Goal: Task Accomplishment & Management: Manage account settings

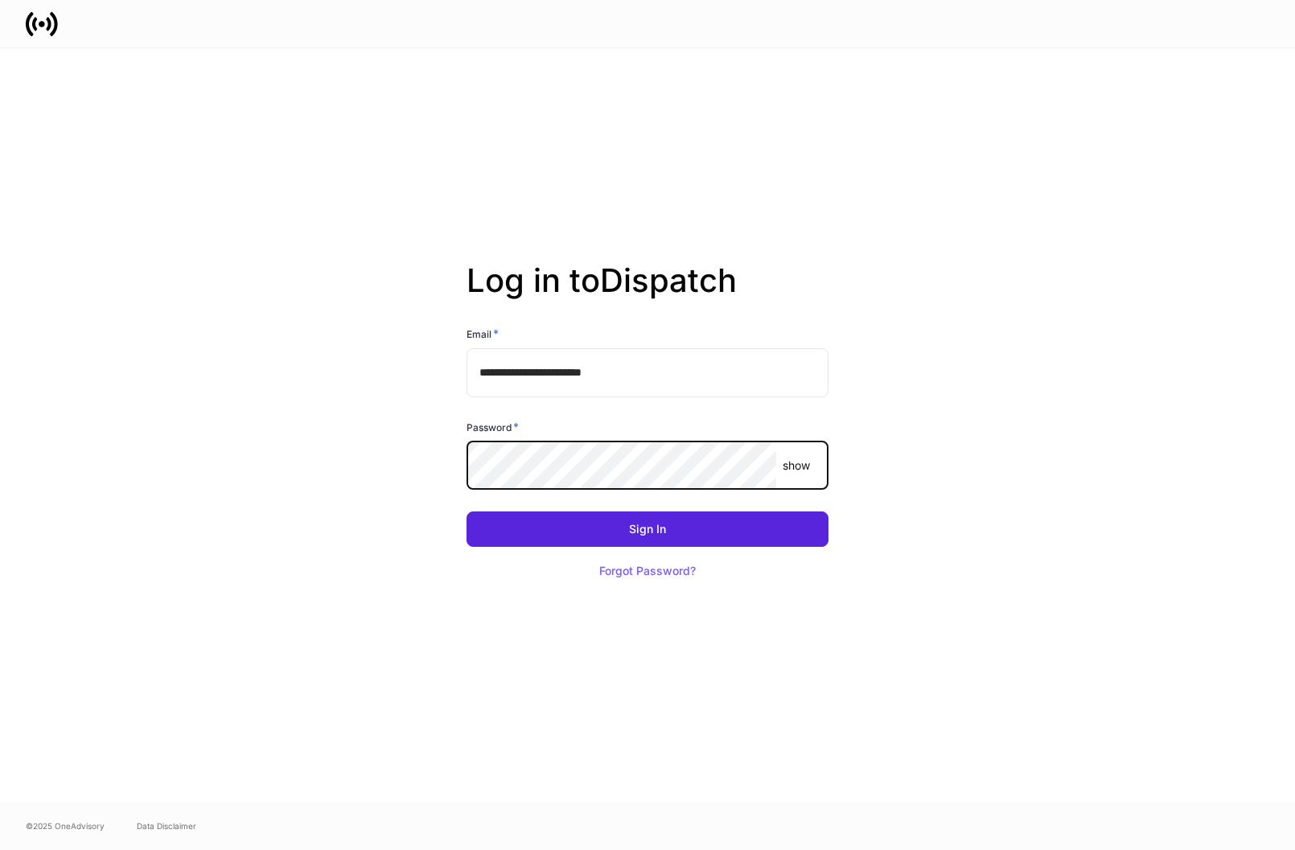
click at [467, 512] on button "Sign In" at bounding box center [648, 529] width 362 height 35
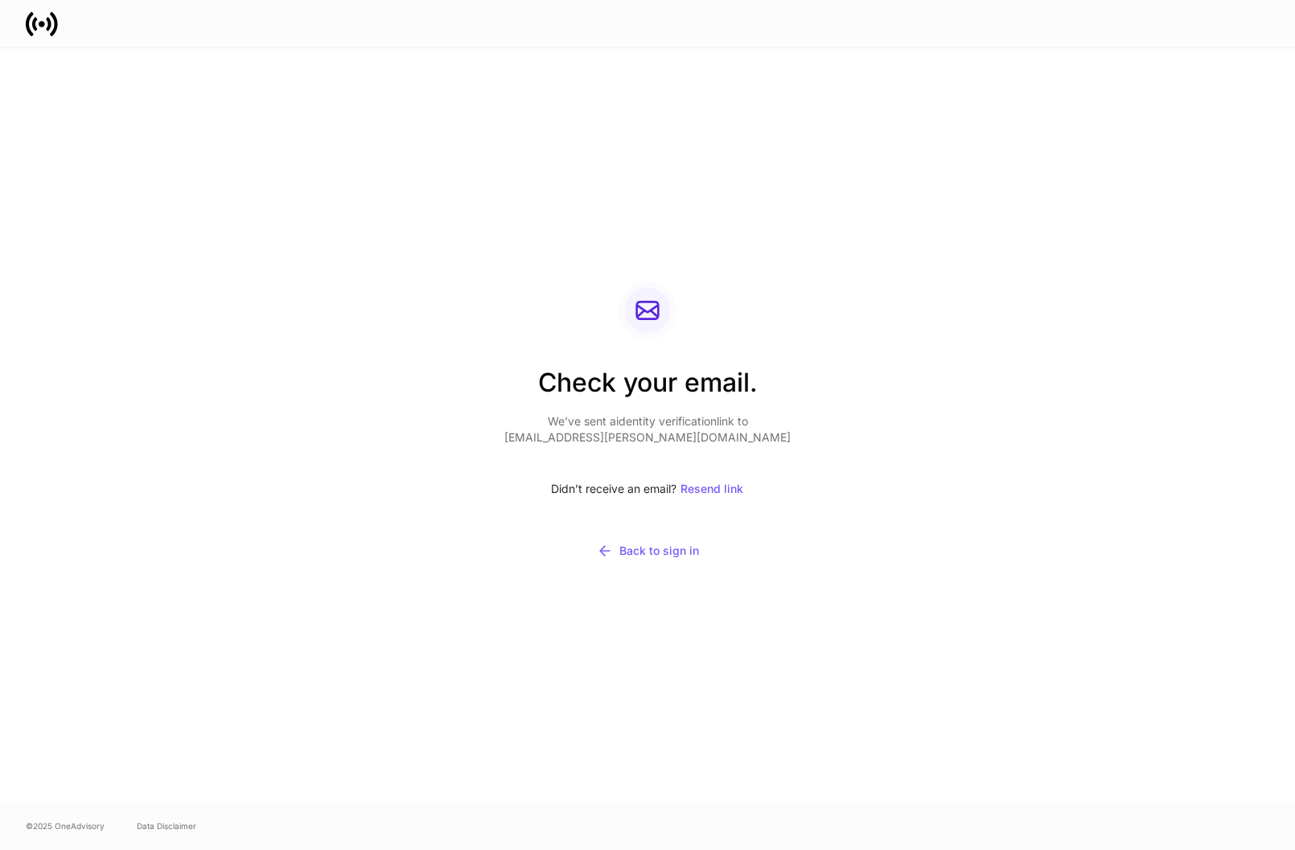
click at [1036, 154] on div "Check your email. We’ve sent a identity verification link to [EMAIL_ADDRESS][PE…" at bounding box center [647, 425] width 863 height 754
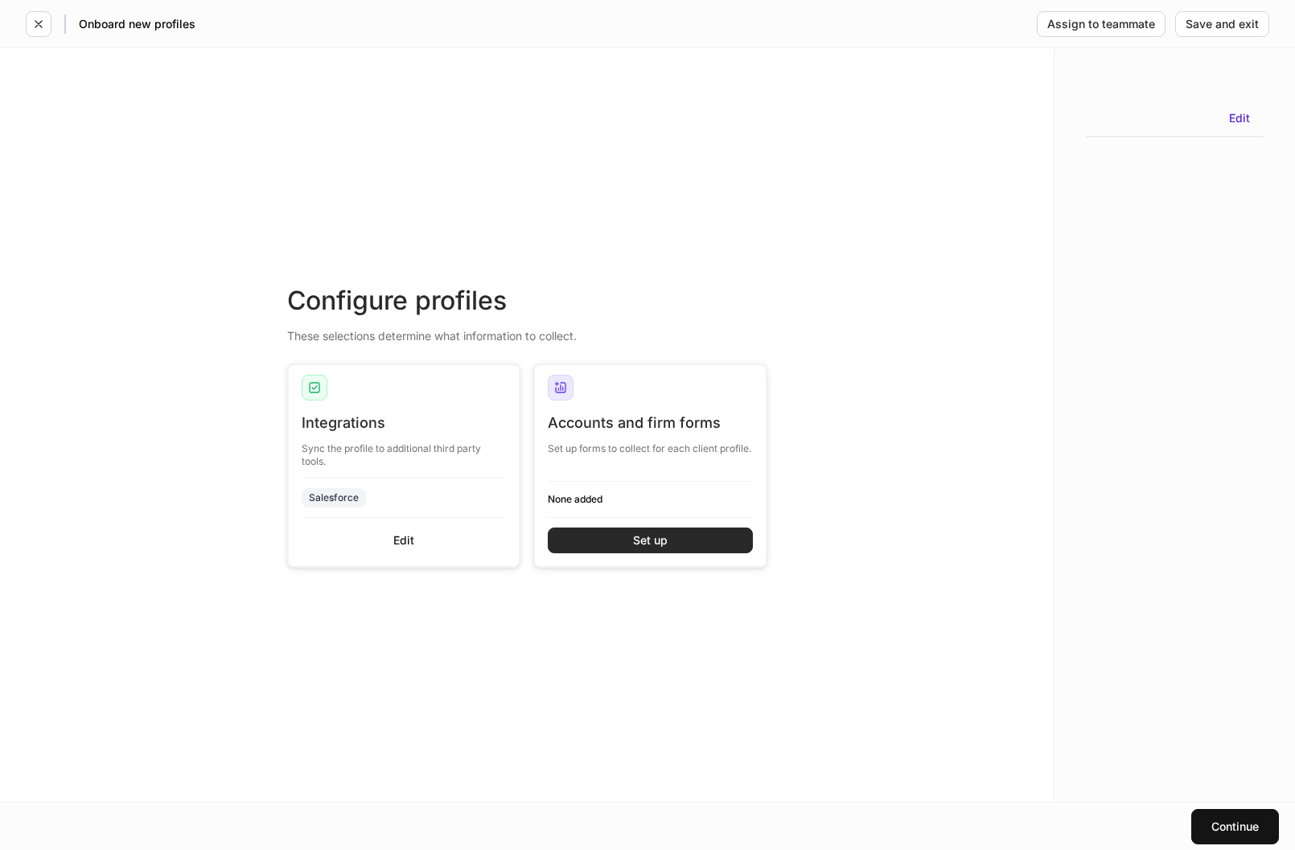
click at [596, 538] on button "Set up" at bounding box center [650, 541] width 205 height 26
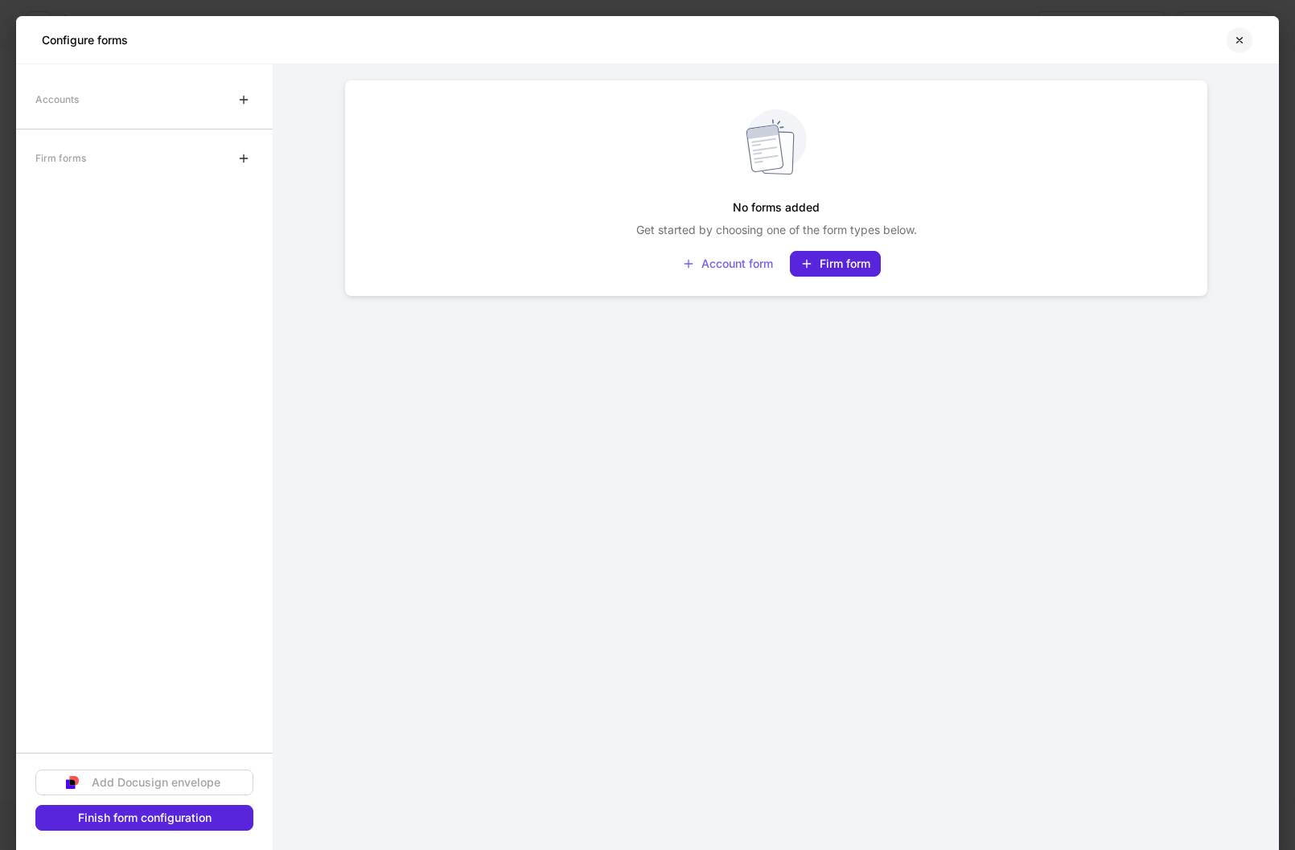
drag, startPoint x: 685, startPoint y: 351, endPoint x: 1239, endPoint y: 49, distance: 630.4
click at [1239, 49] on button "button" at bounding box center [1239, 40] width 27 height 26
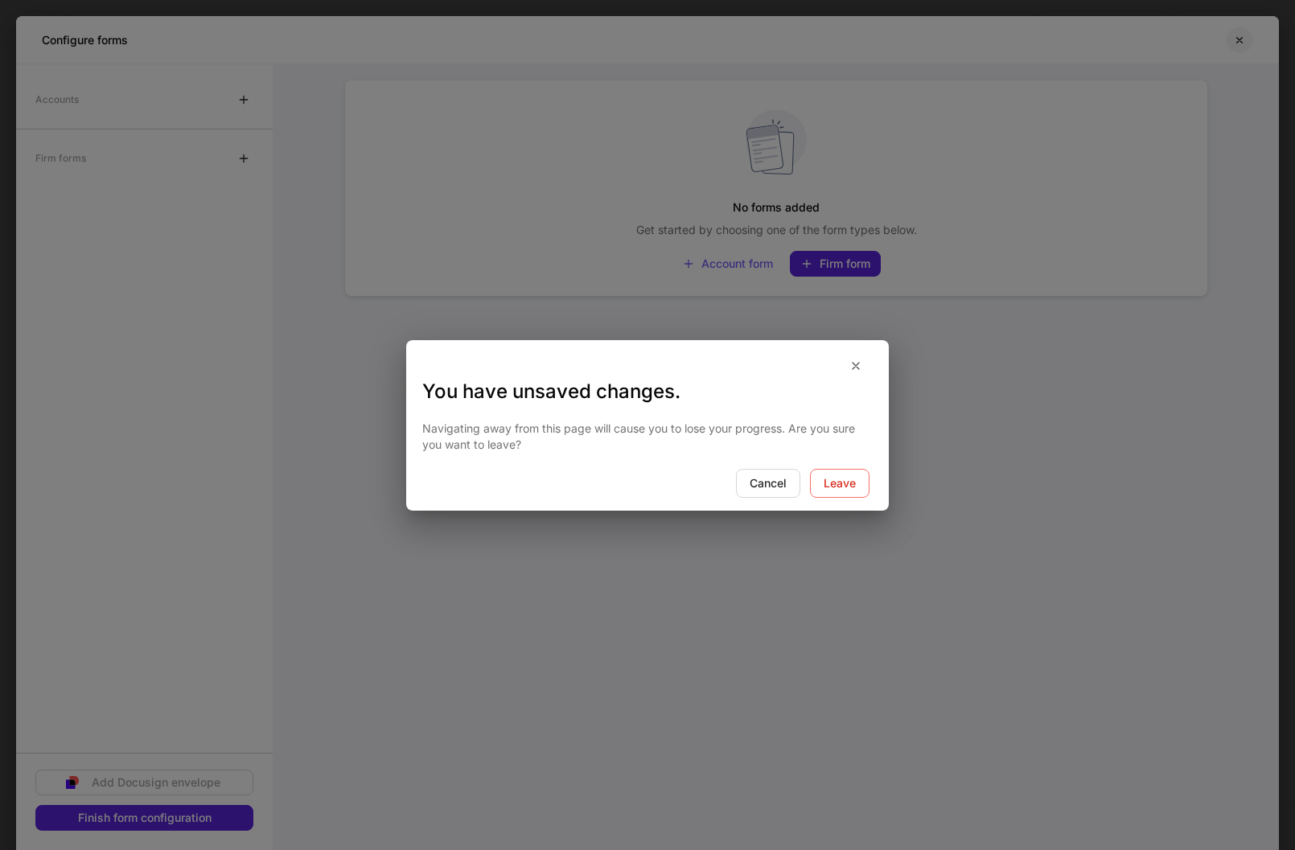
click at [1246, 43] on div "You have unsaved changes. Navigating away from this page will cause you to lose…" at bounding box center [647, 425] width 1295 height 850
click at [839, 489] on div "Leave" at bounding box center [840, 483] width 32 height 11
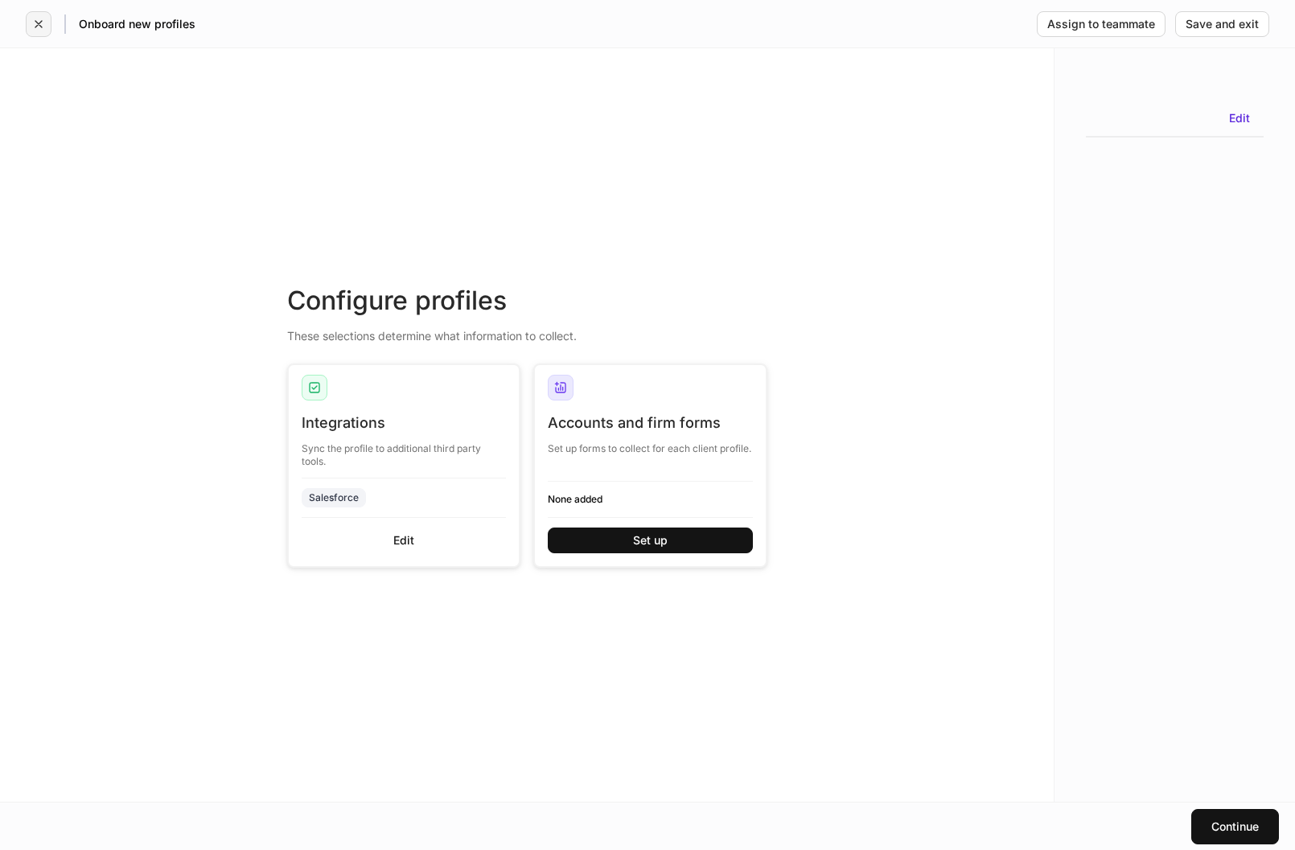
click at [31, 26] on button "button" at bounding box center [39, 24] width 26 height 26
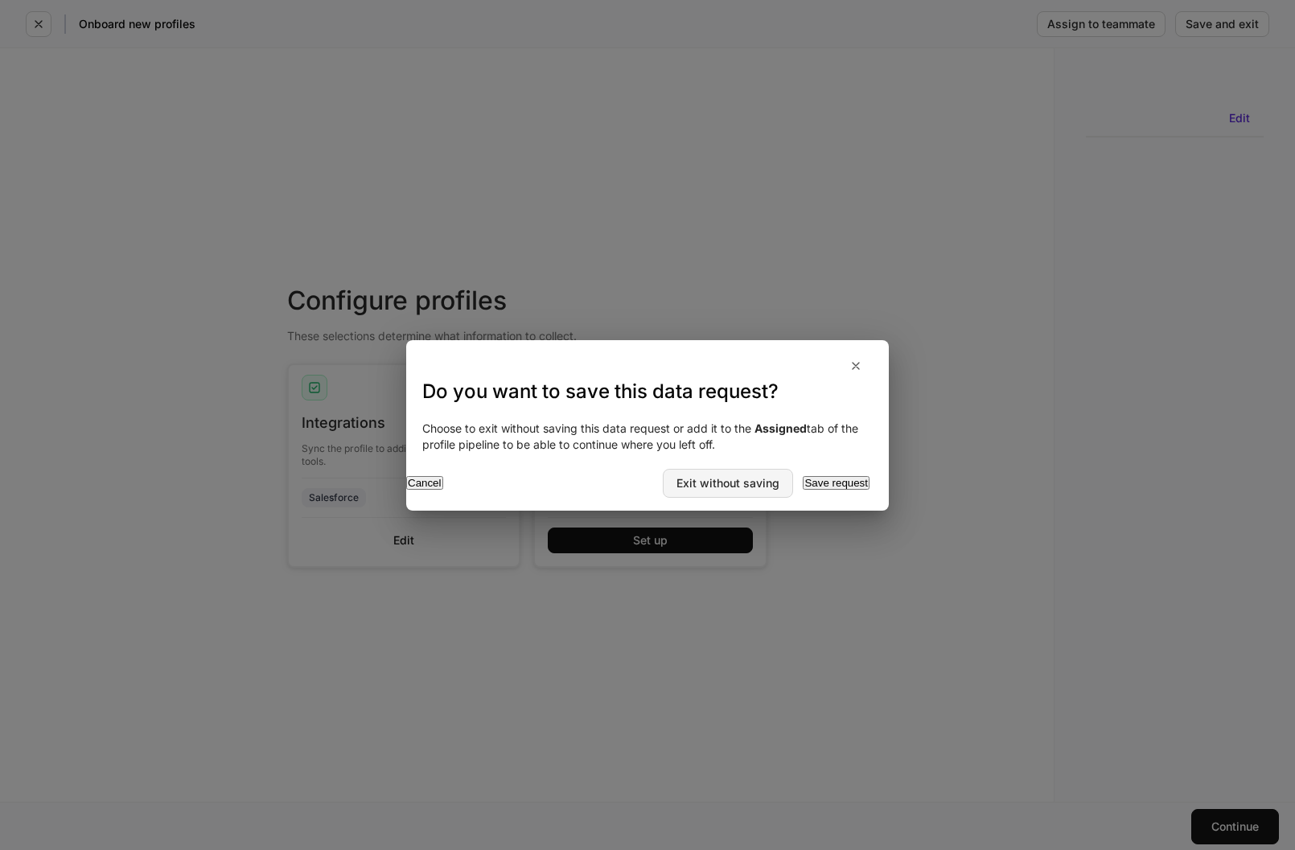
click at [696, 483] on div "Exit without saving" at bounding box center [728, 483] width 103 height 11
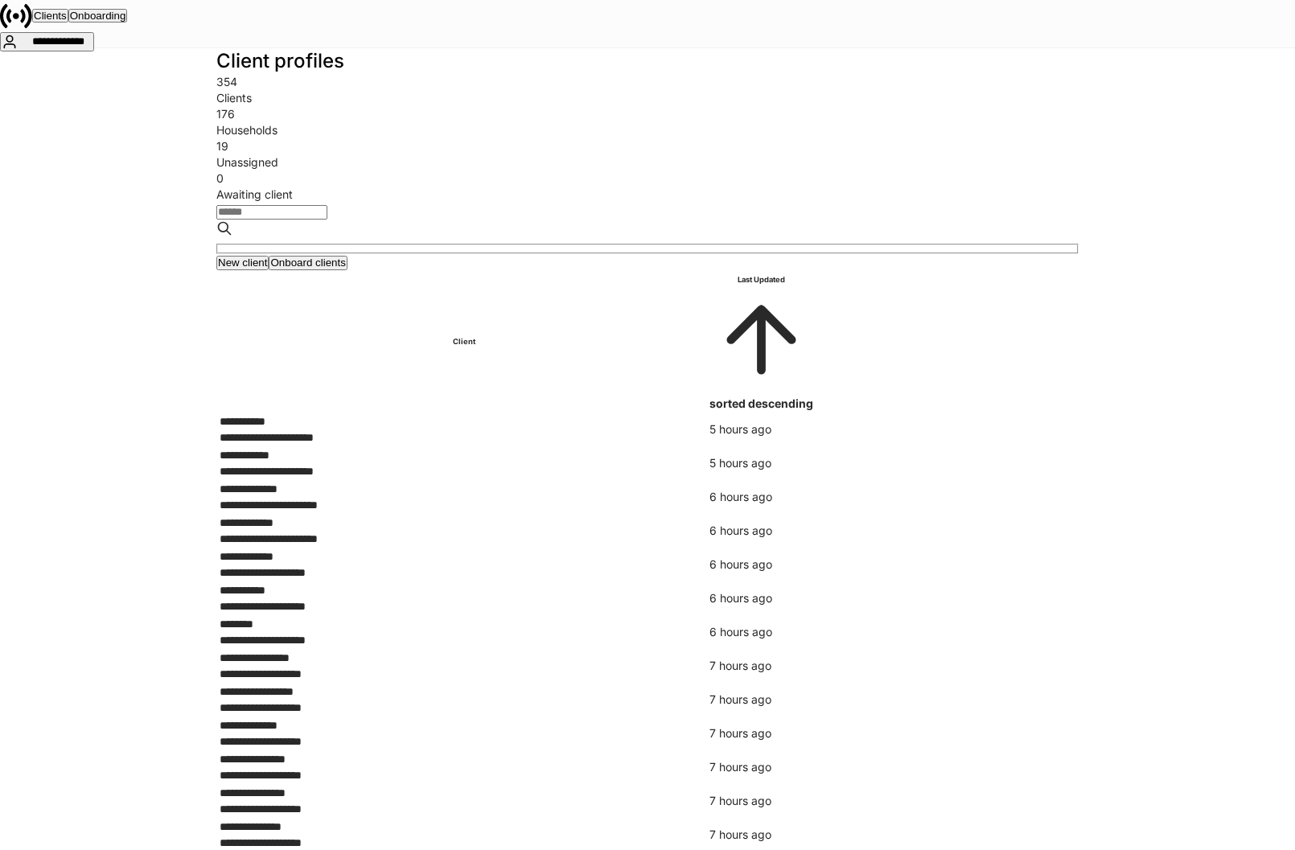
click at [321, 220] on input "search" at bounding box center [271, 212] width 111 height 14
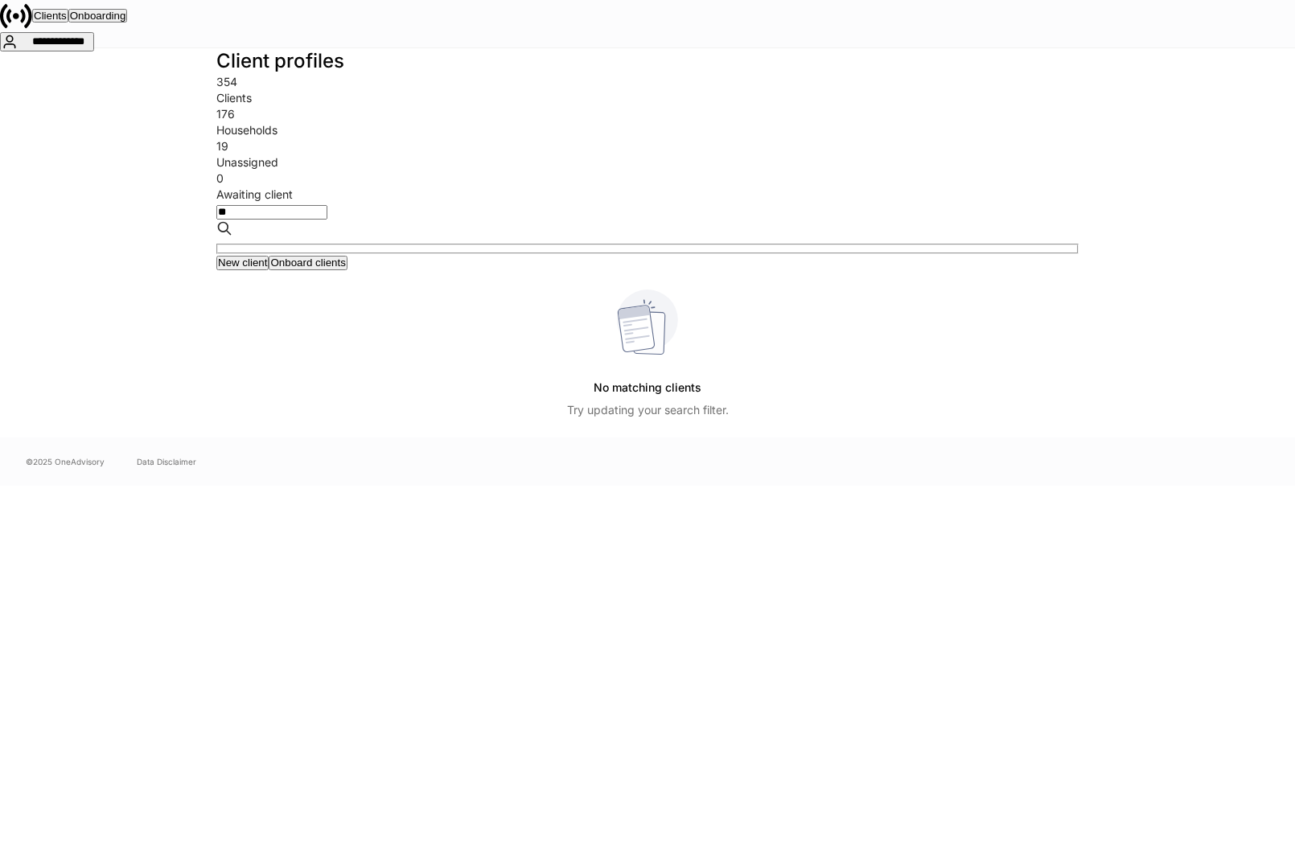
type input "*"
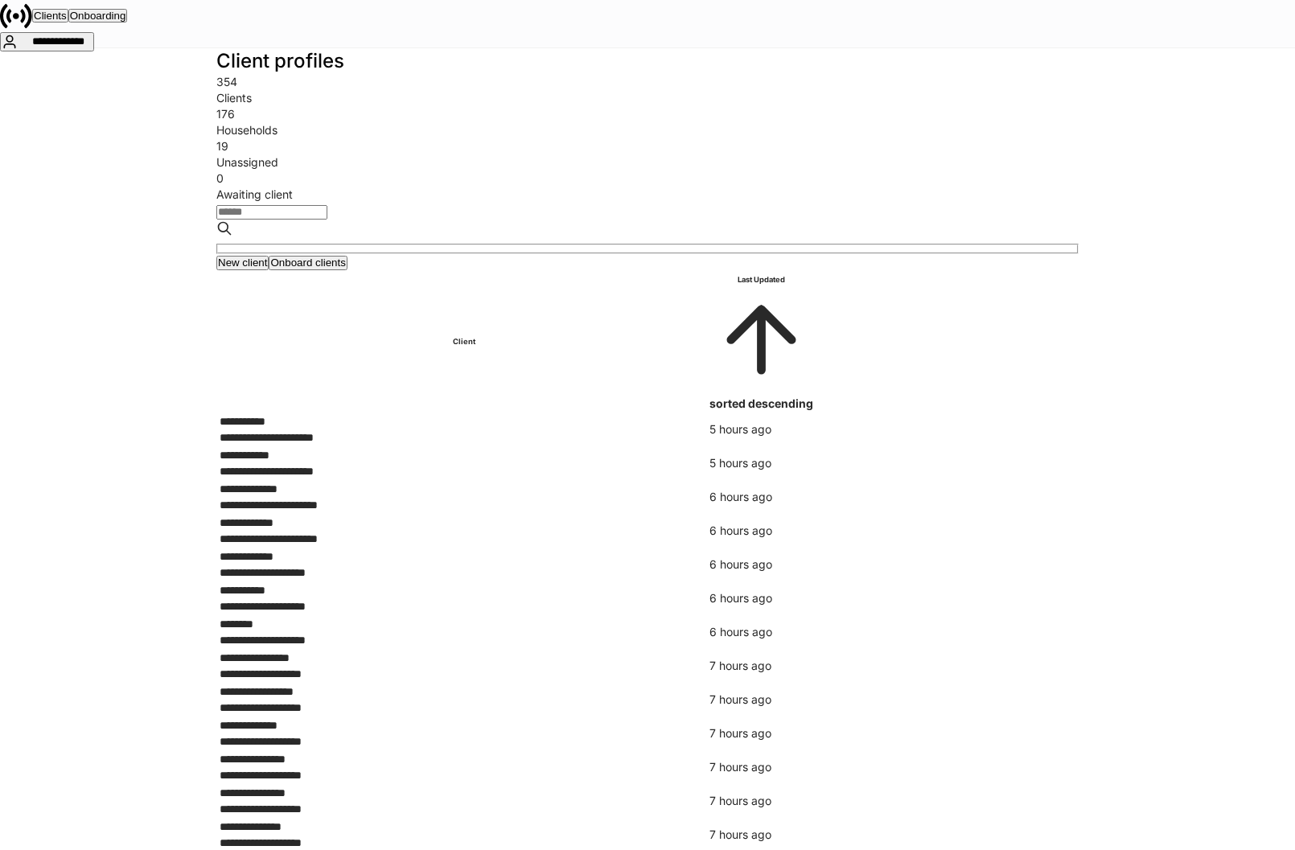
click at [774, 143] on div "19" at bounding box center [647, 146] width 863 height 16
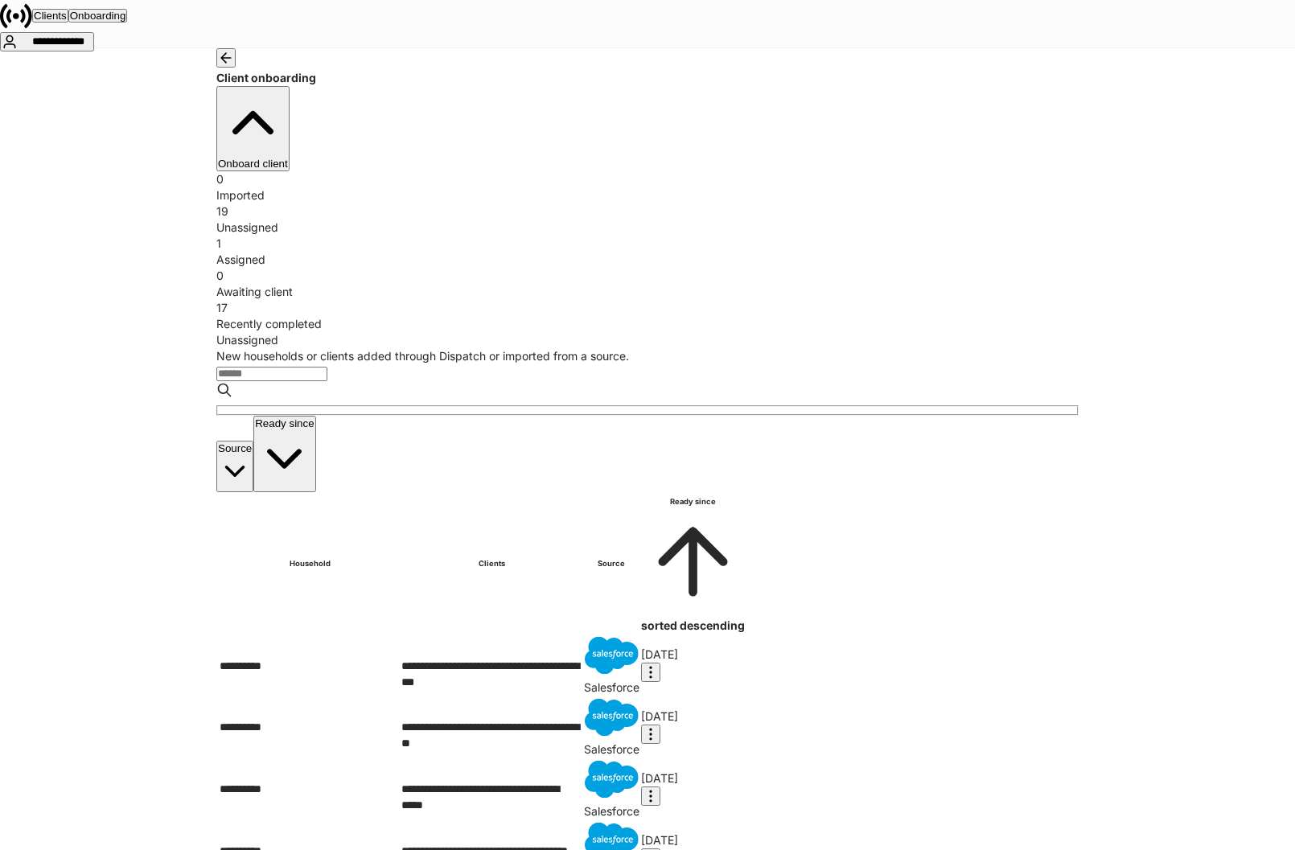
click at [607, 252] on div "Assigned" at bounding box center [647, 260] width 863 height 16
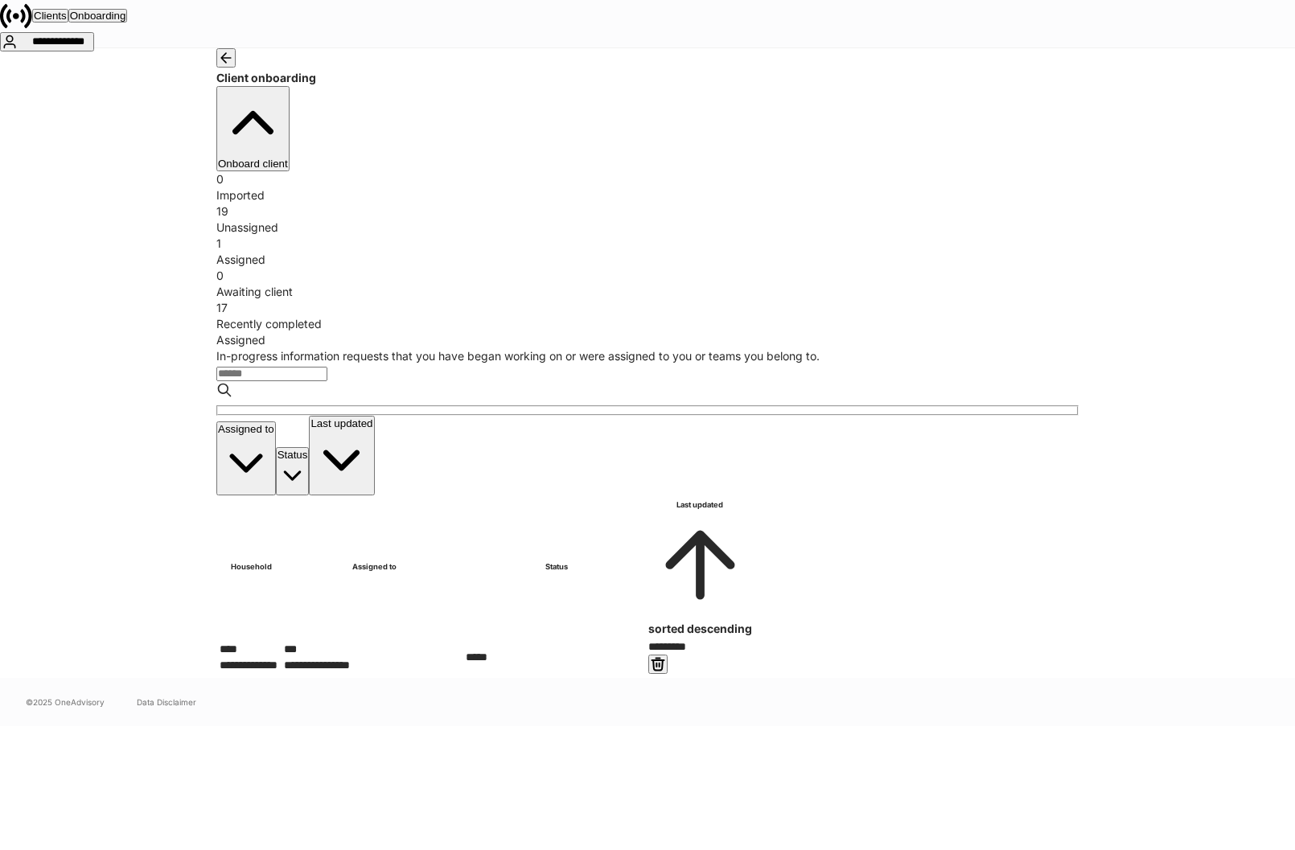
click at [664, 658] on icon "button" at bounding box center [658, 664] width 12 height 12
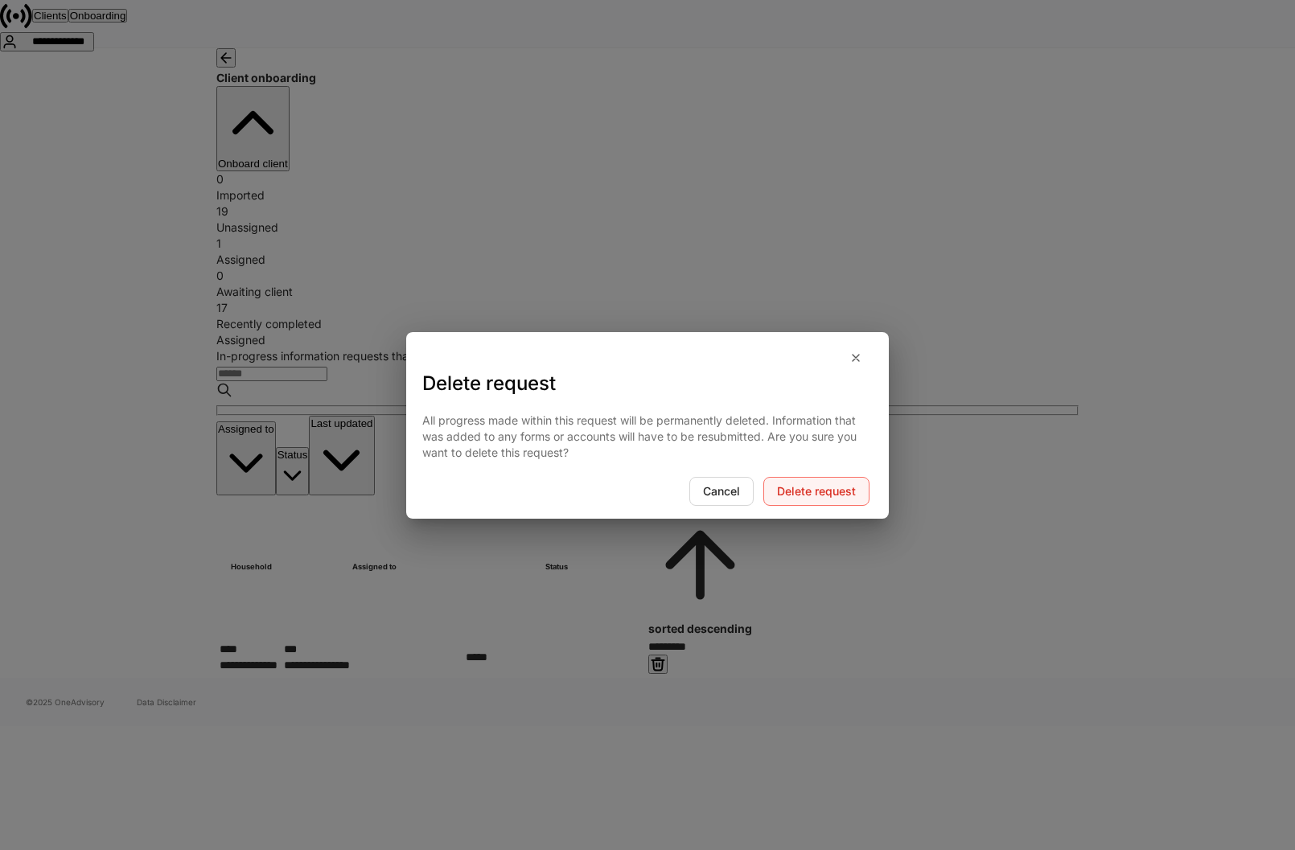
click at [805, 492] on div "Delete request" at bounding box center [816, 491] width 79 height 11
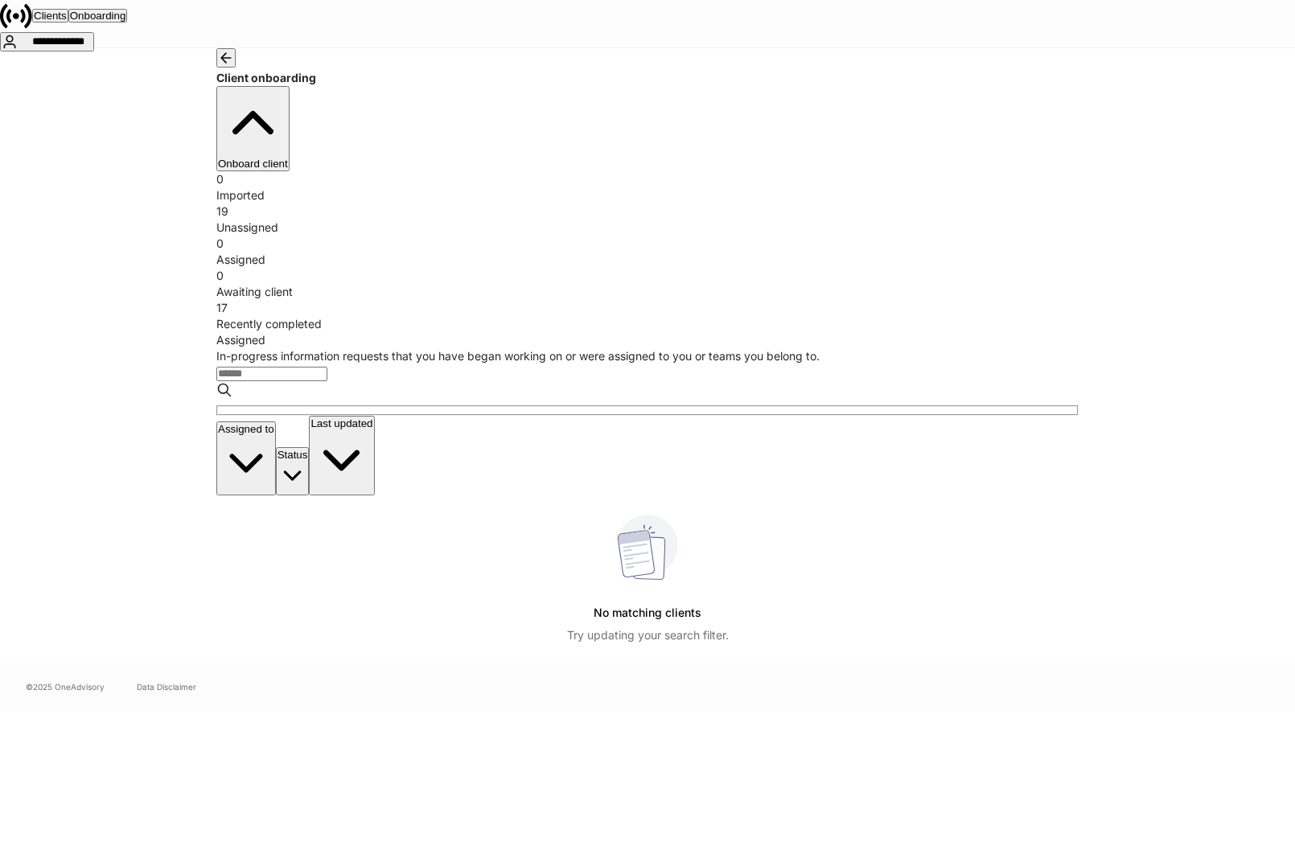
click at [472, 220] on div "Unassigned" at bounding box center [647, 228] width 863 height 16
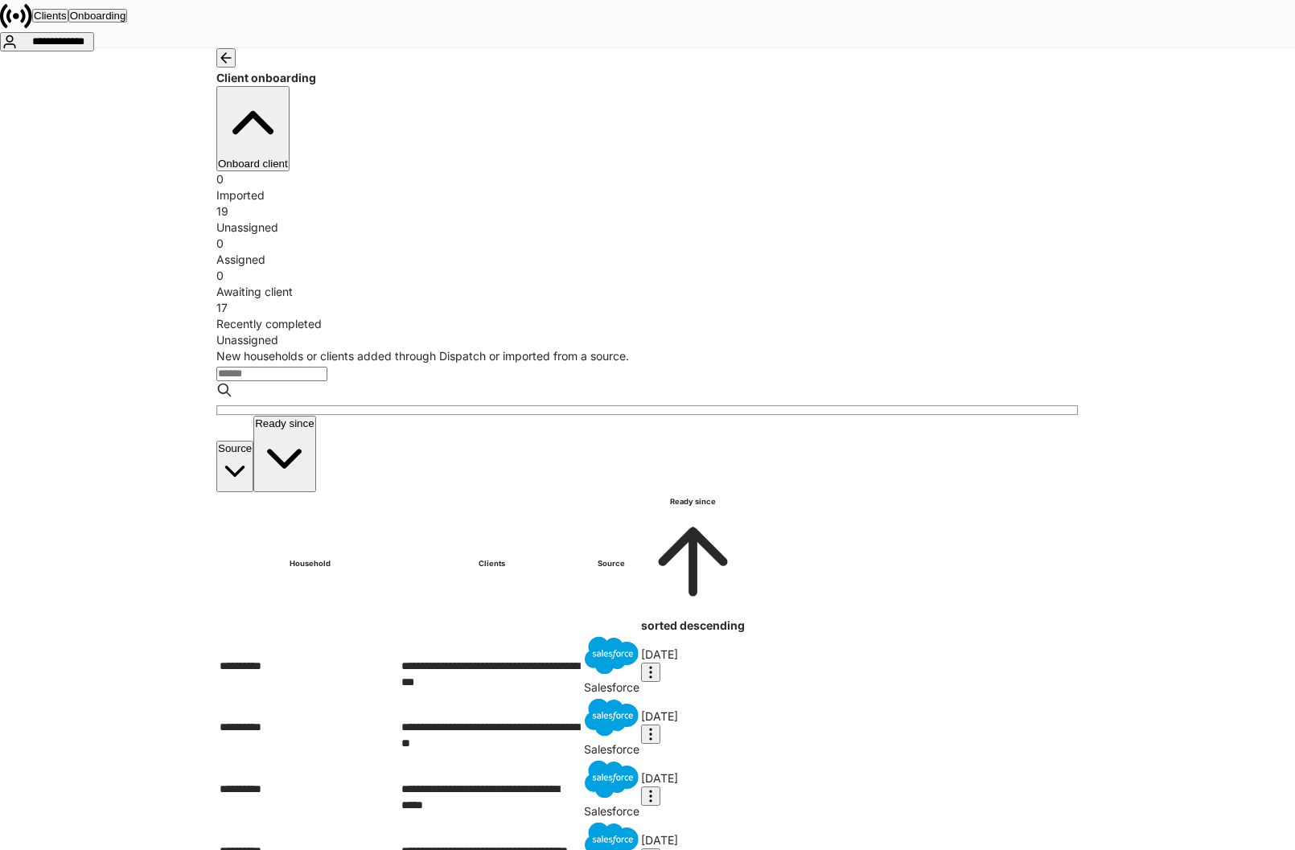
click at [997, 316] on div "Recently completed" at bounding box center [647, 324] width 863 height 16
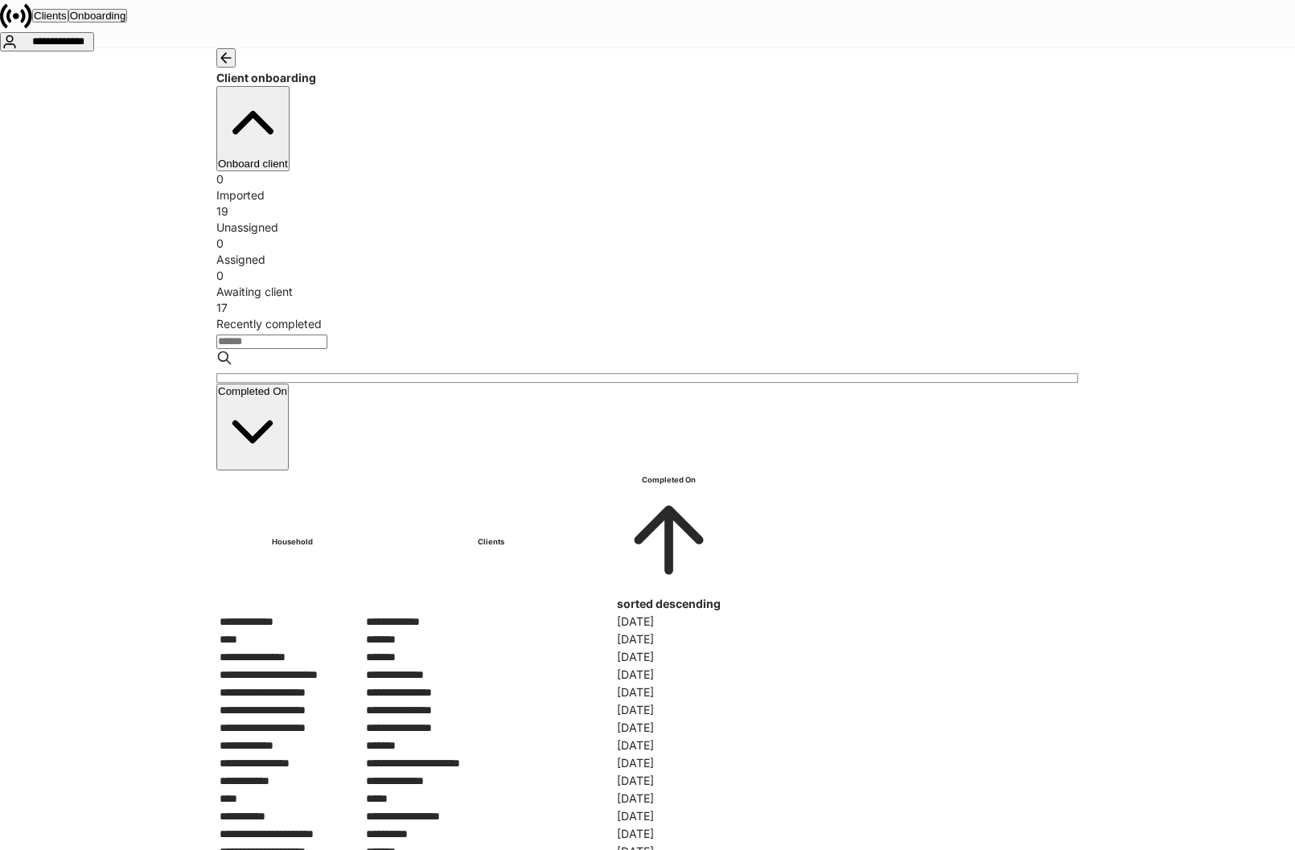
click at [827, 268] on div "0" at bounding box center [647, 276] width 863 height 16
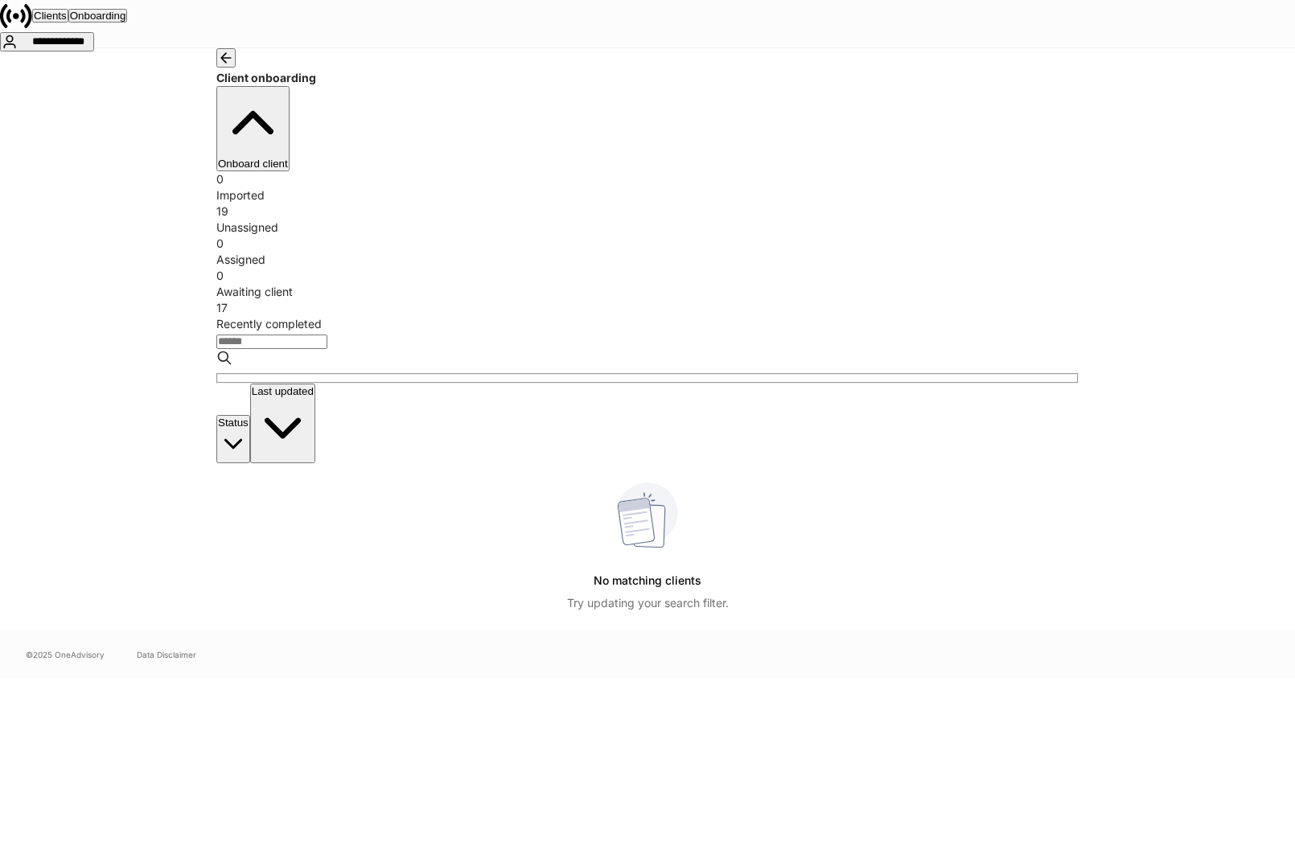
click at [669, 236] on div "0 Assigned" at bounding box center [647, 252] width 863 height 32
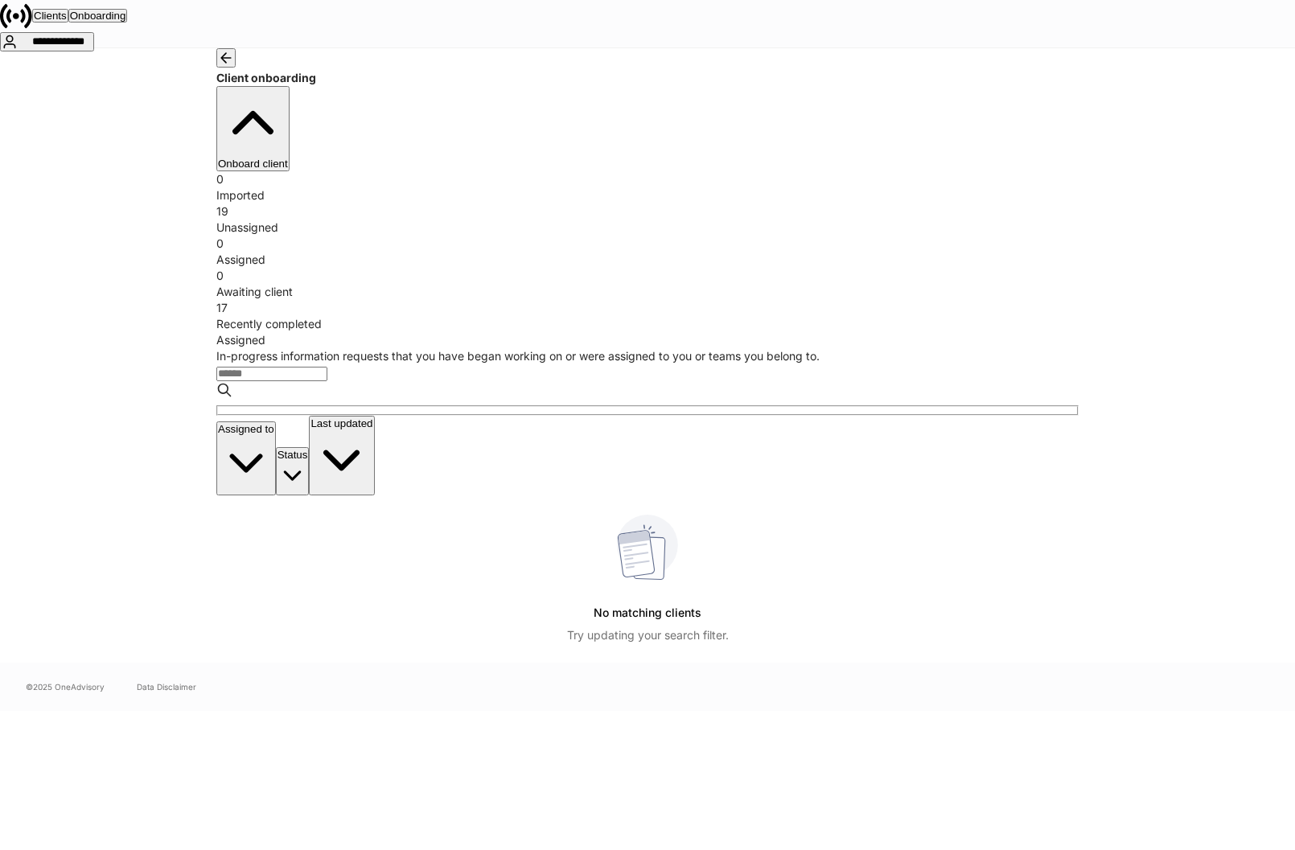
click at [458, 220] on div "Unassigned" at bounding box center [647, 228] width 863 height 16
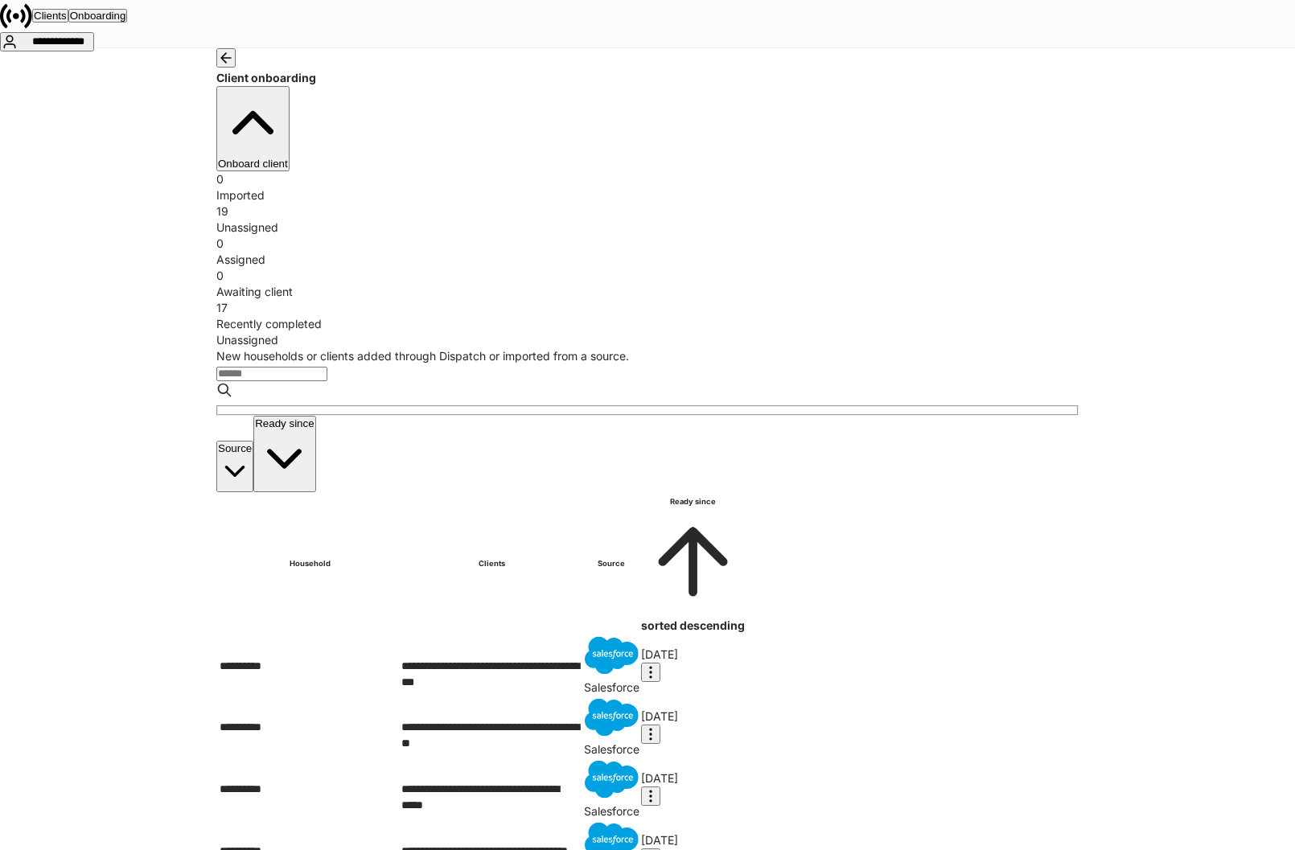
click at [236, 68] on button "button" at bounding box center [225, 57] width 19 height 19
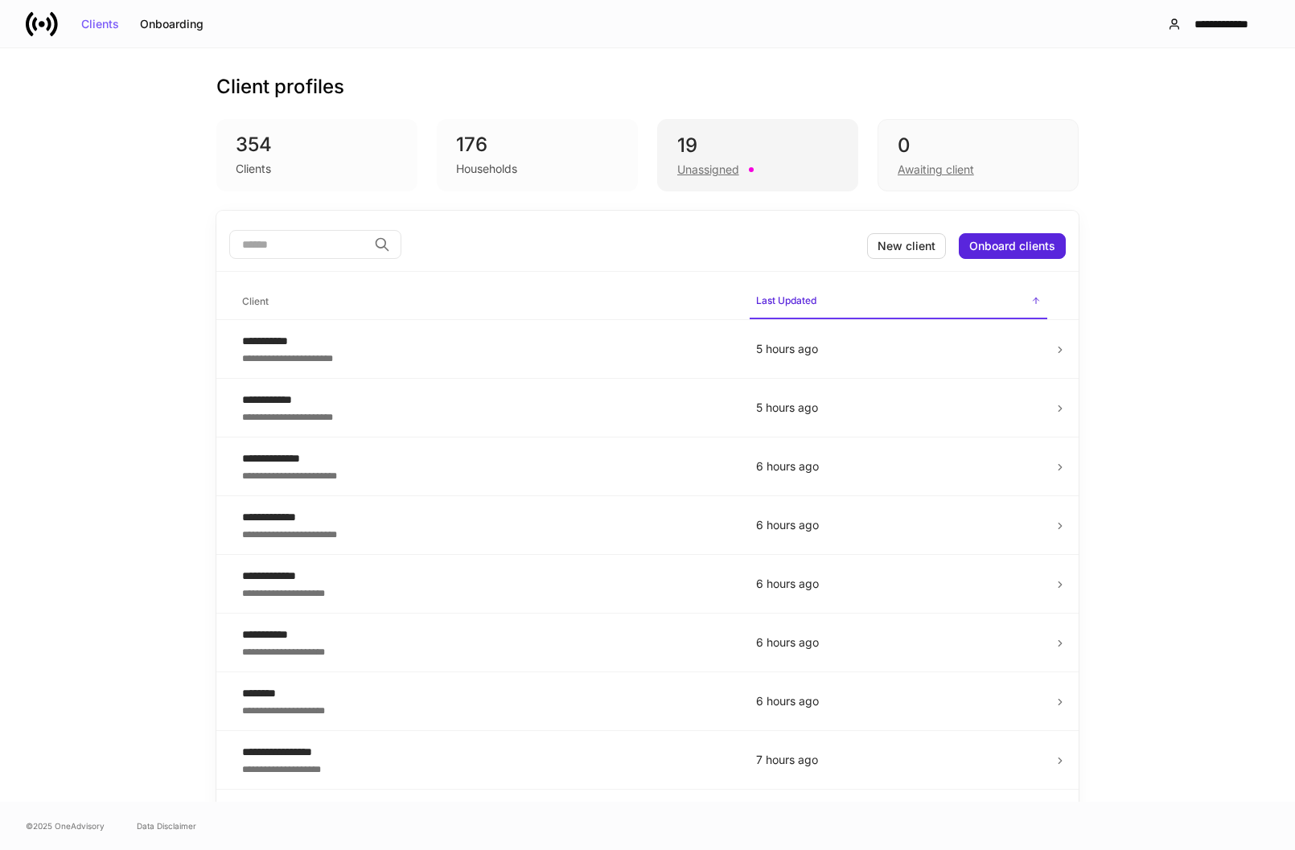
click at [743, 166] on div "Unassigned" at bounding box center [757, 168] width 161 height 19
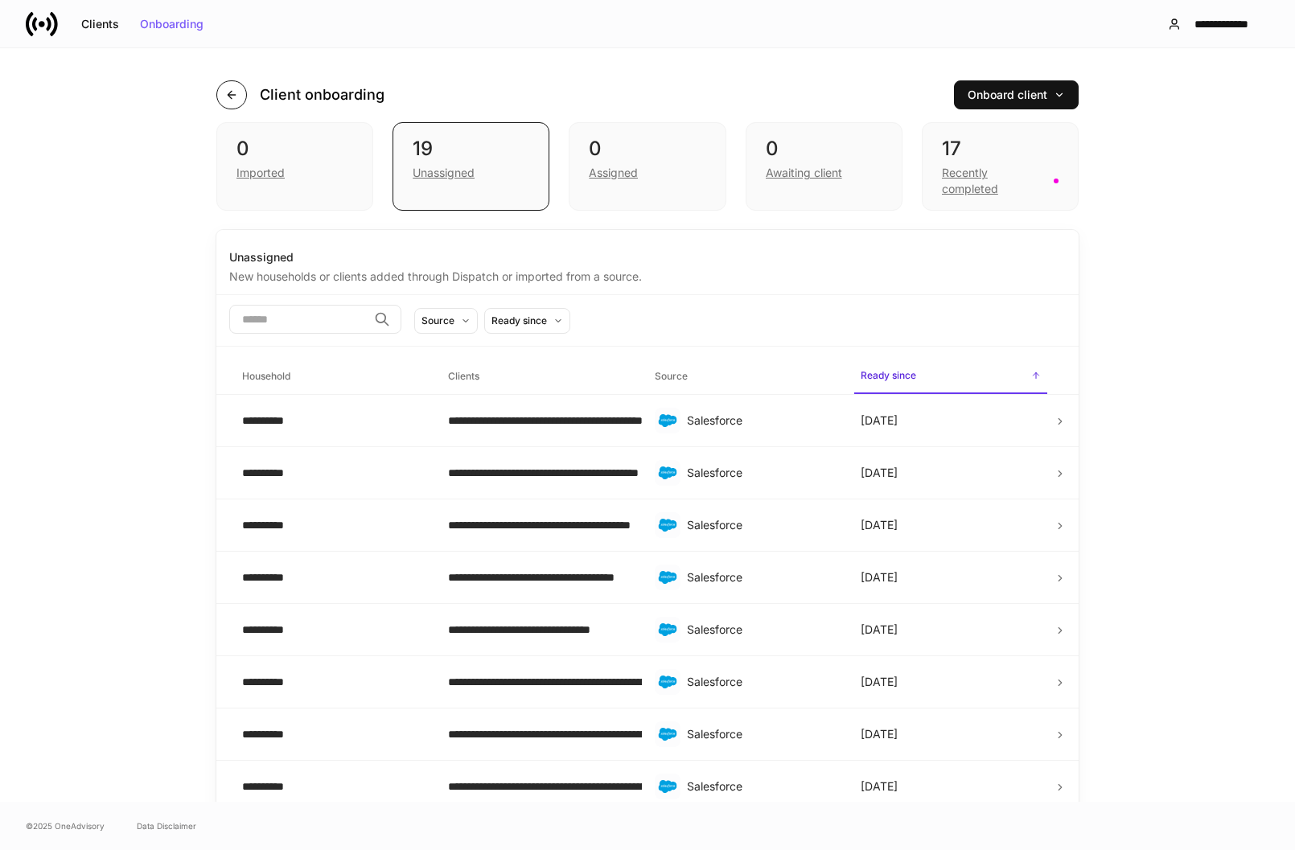
click at [225, 91] on icon "button" at bounding box center [231, 95] width 13 height 13
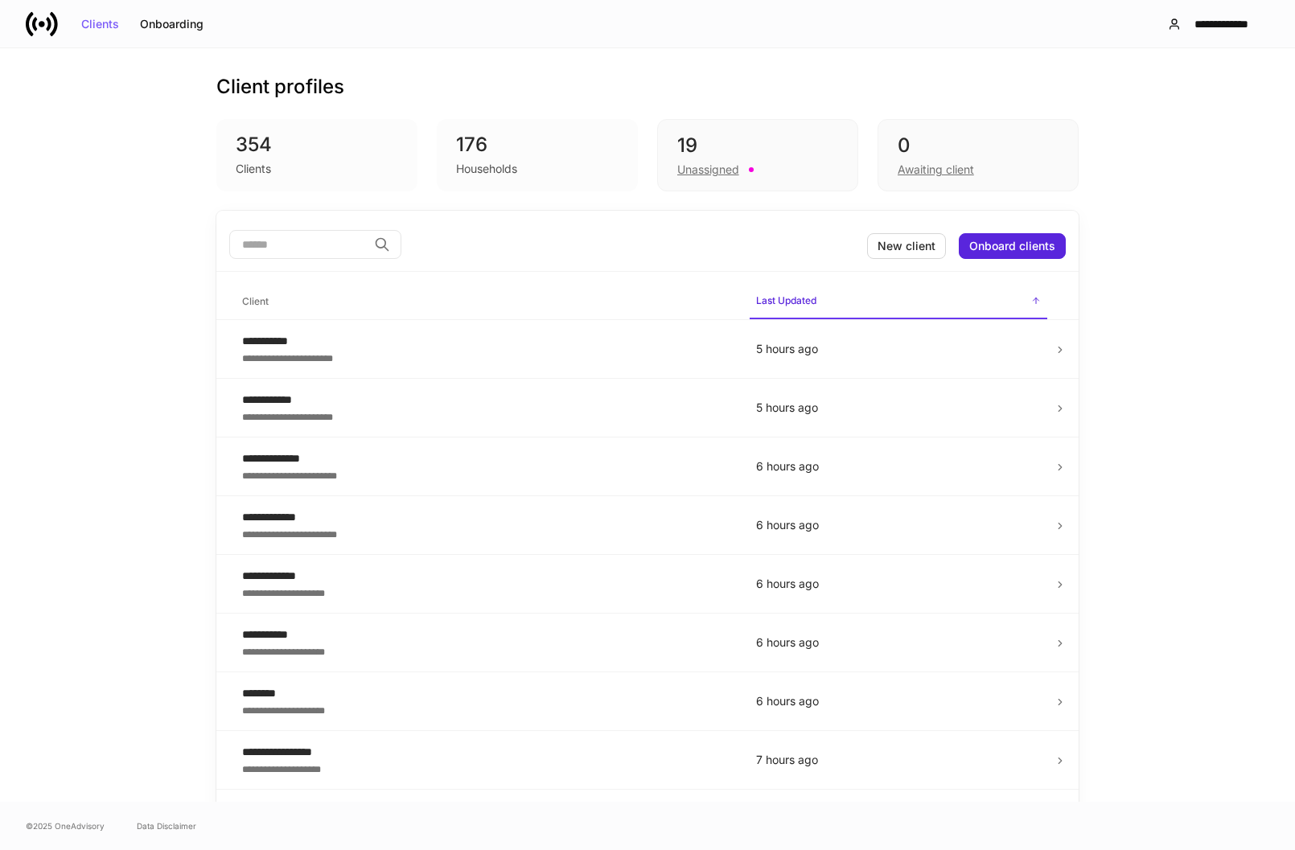
click at [303, 159] on div "Clients" at bounding box center [317, 167] width 163 height 19
click at [251, 150] on div "354" at bounding box center [317, 145] width 163 height 26
drag, startPoint x: 472, startPoint y: 172, endPoint x: 492, endPoint y: 166, distance: 21.1
click at [473, 172] on div "Households" at bounding box center [486, 169] width 61 height 16
click at [667, 167] on div "19 Unassigned" at bounding box center [757, 155] width 201 height 72
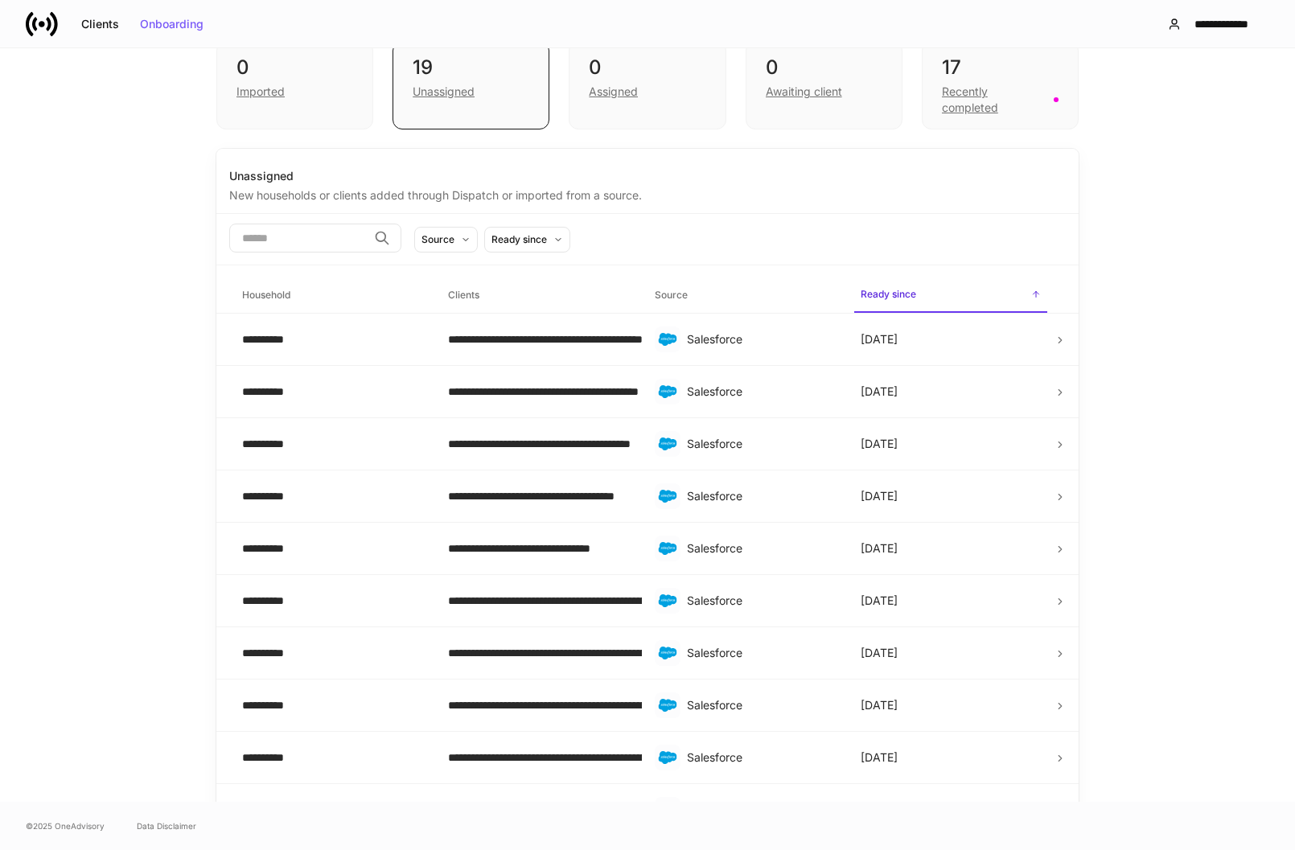
scroll to position [161, 0]
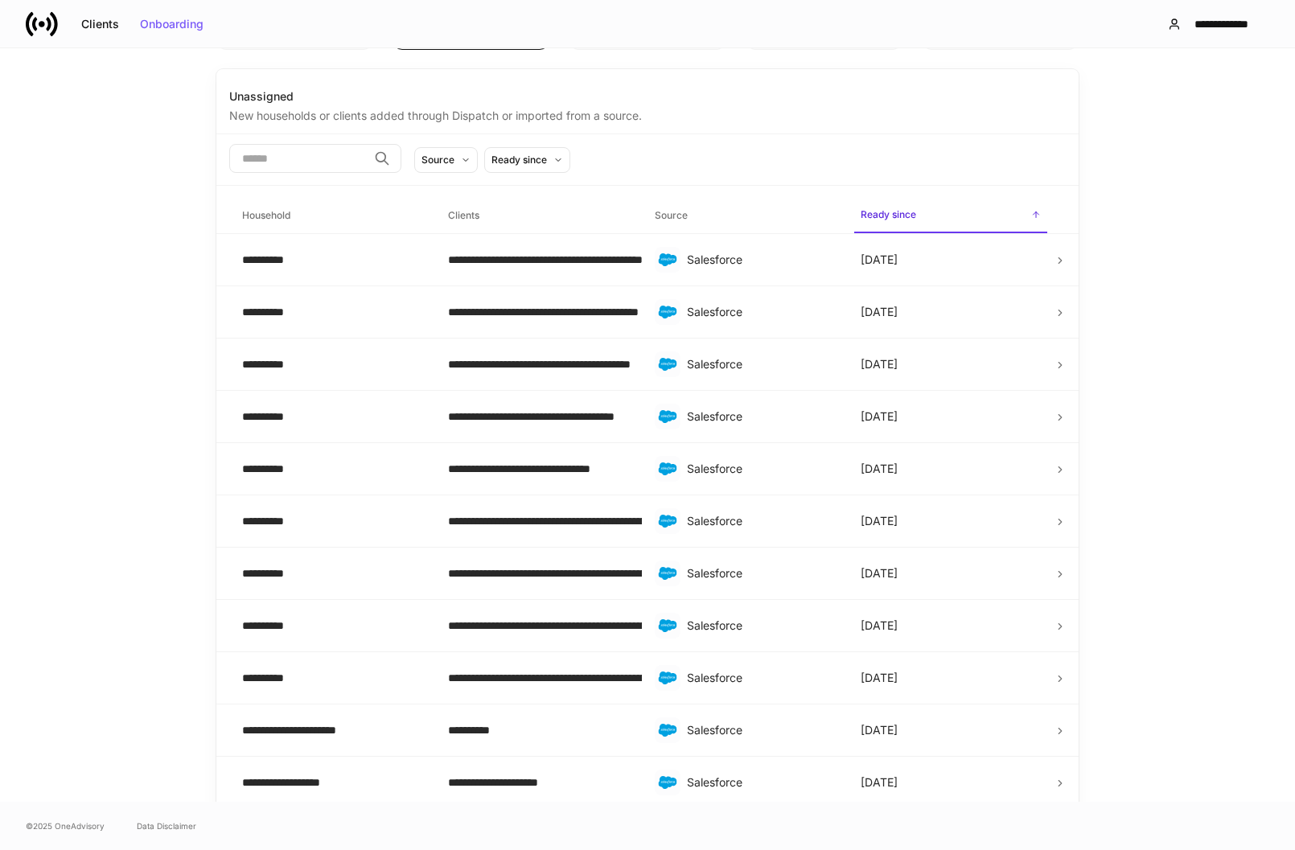
click at [592, 143] on div "​ Source Ready since" at bounding box center [647, 159] width 863 height 51
click at [547, 167] on div "Ready since" at bounding box center [520, 159] width 56 height 15
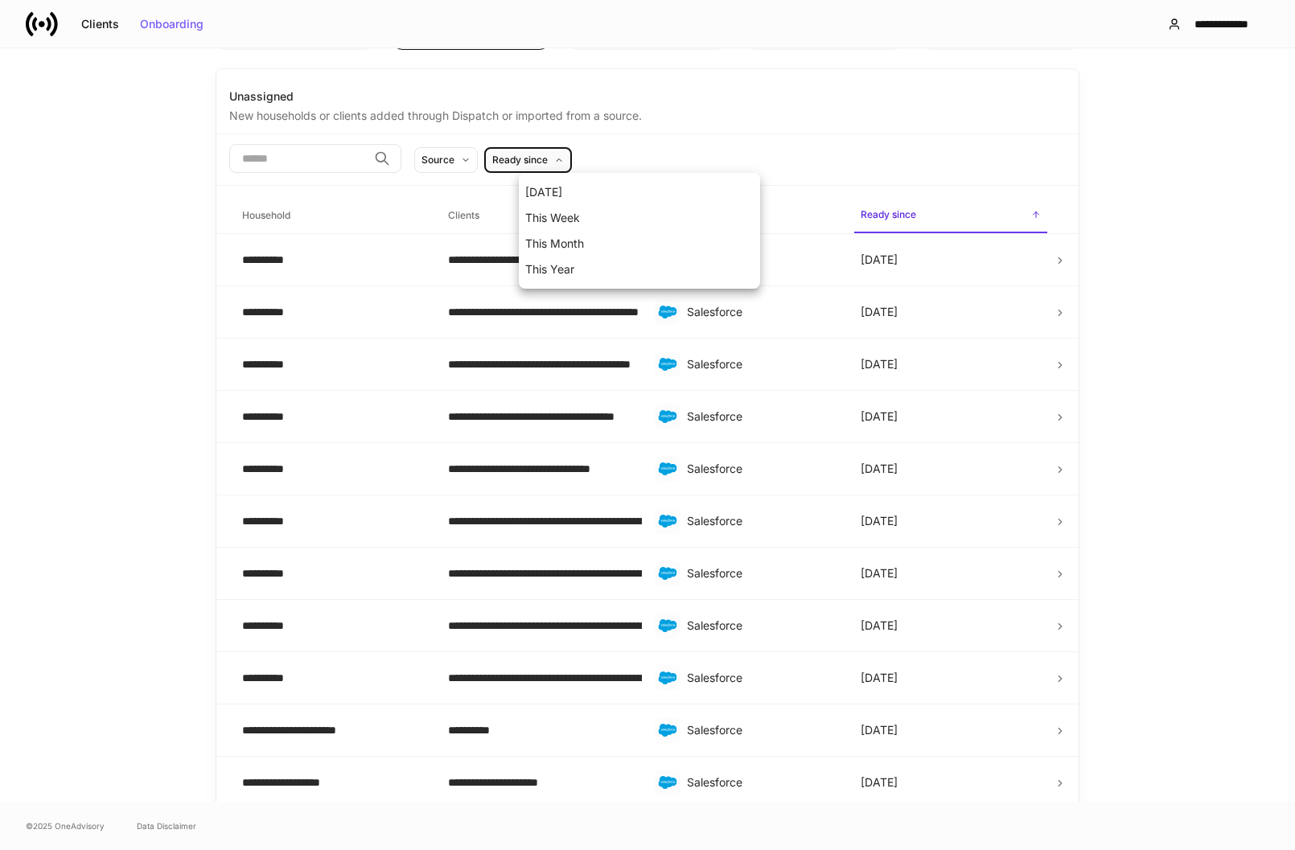
click at [574, 201] on li "[DATE]" at bounding box center [639, 192] width 241 height 26
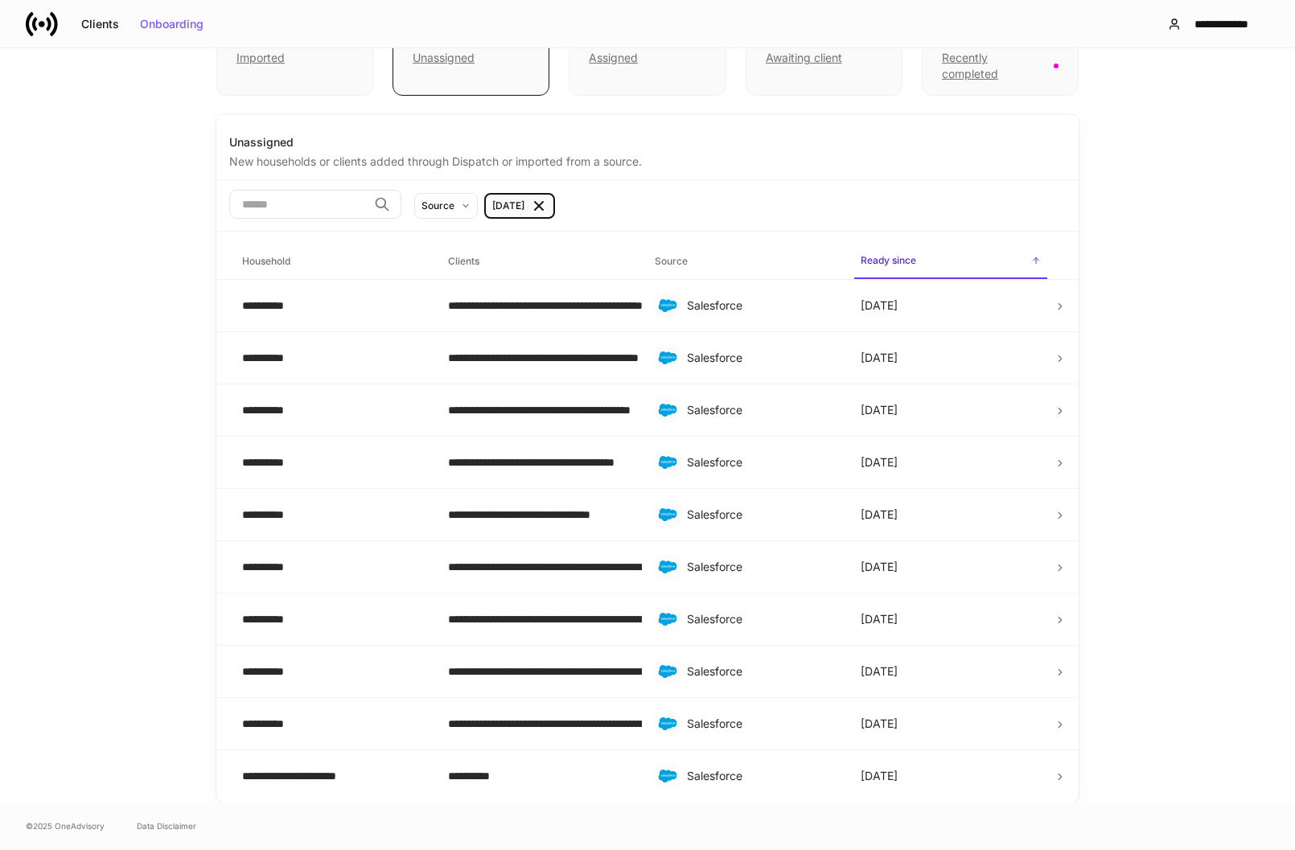
click at [722, 159] on div "New households or clients added through Dispatch or imported from a source." at bounding box center [647, 159] width 837 height 19
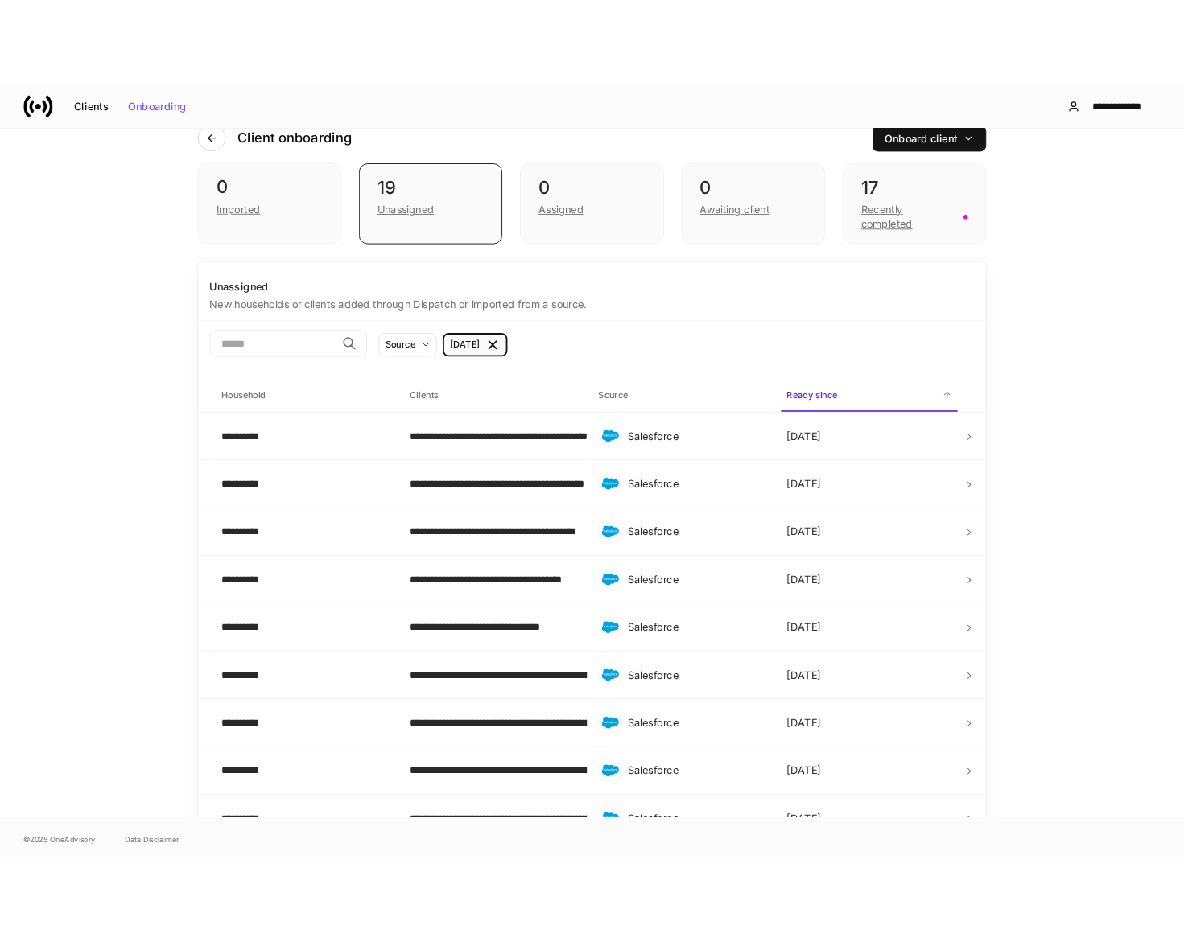
scroll to position [0, 0]
